Goal: Transaction & Acquisition: Purchase product/service

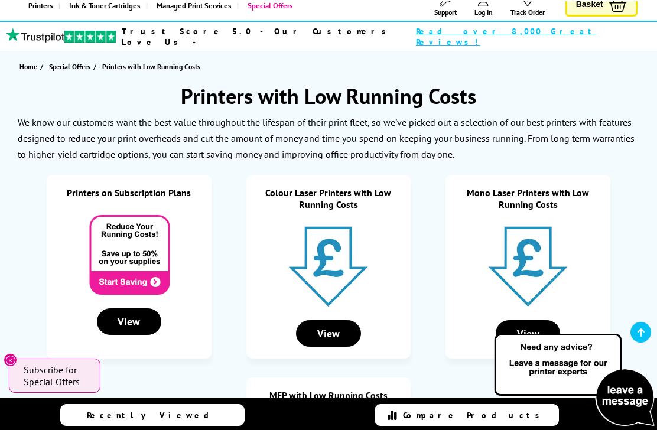
scroll to position [96, 0]
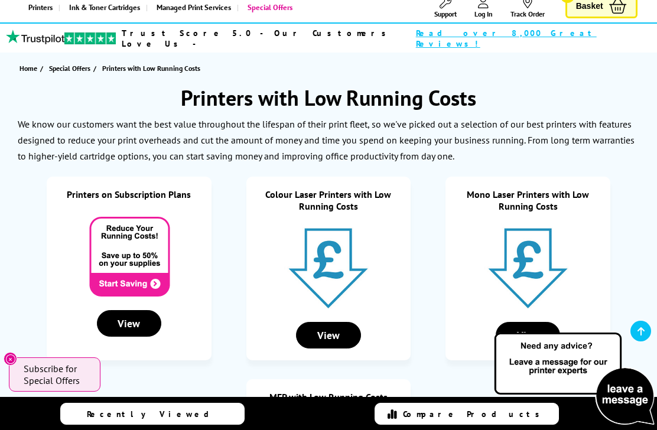
click at [535, 242] on img at bounding box center [528, 268] width 89 height 89
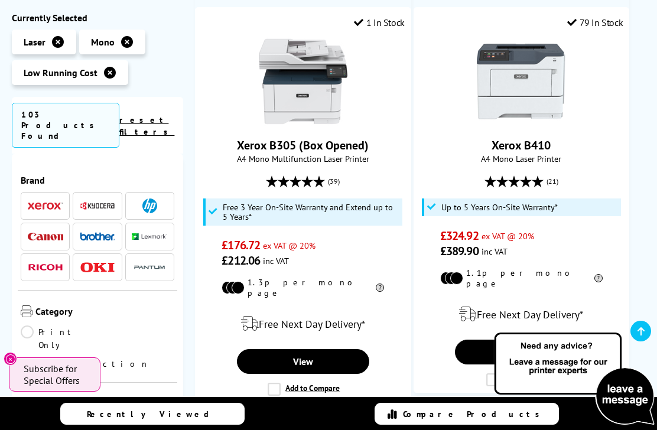
scroll to position [1628, 0]
